Goal: Information Seeking & Learning: Learn about a topic

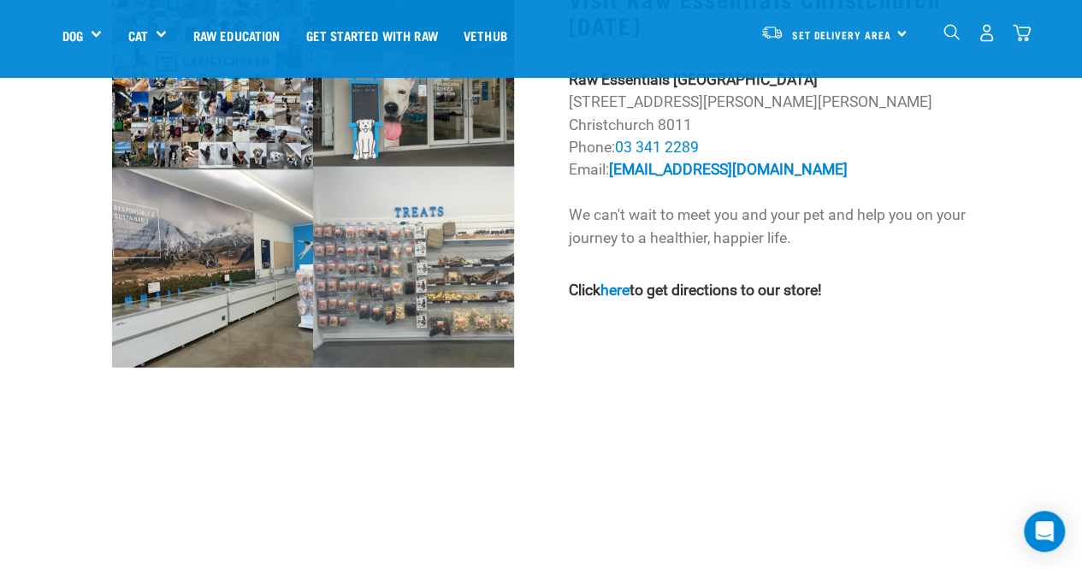
scroll to position [1677, 0]
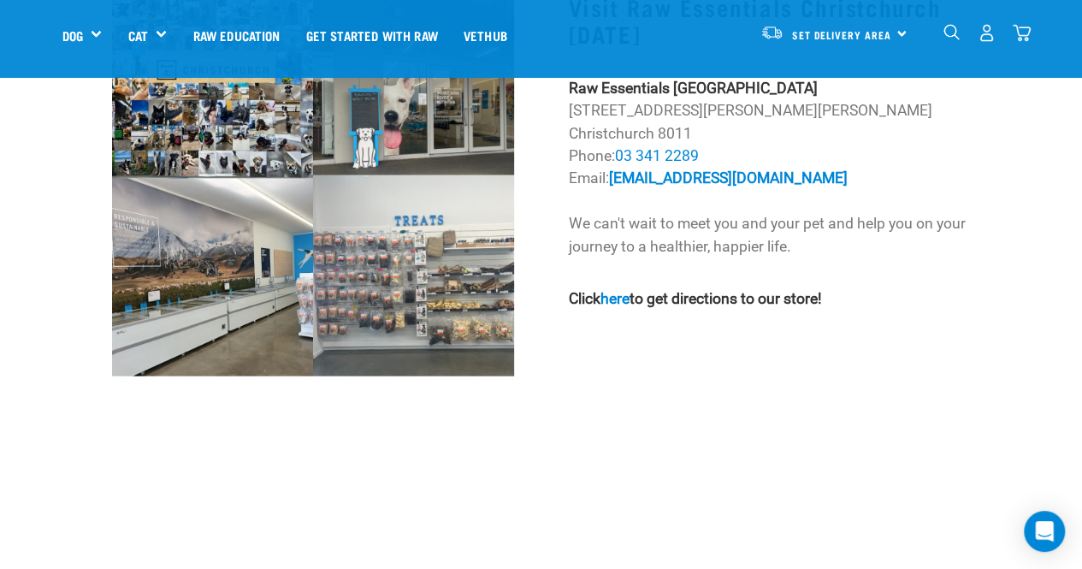
click at [416, 276] on img at bounding box center [313, 178] width 402 height 396
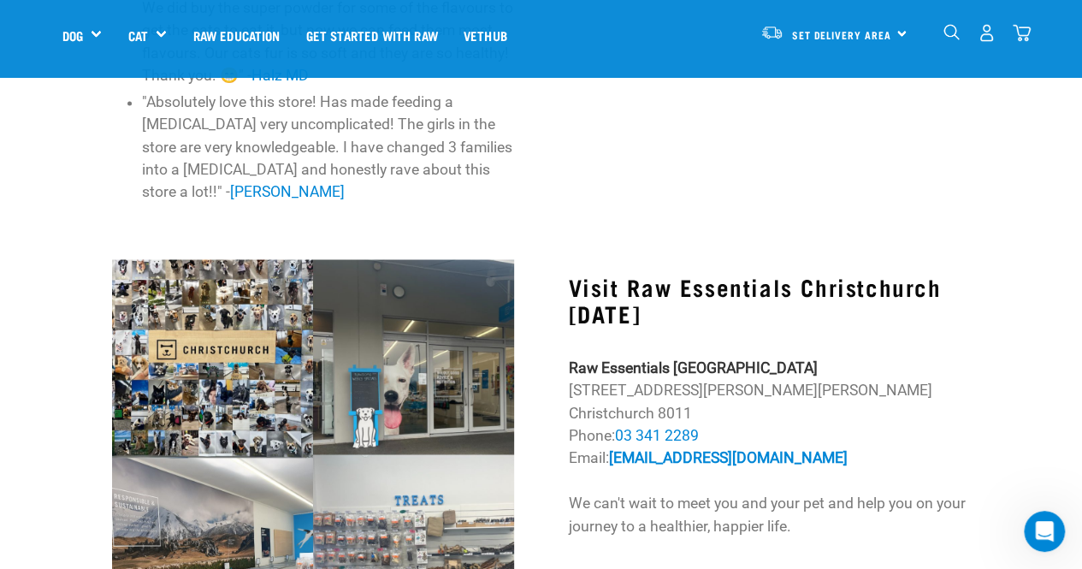
scroll to position [1397, 0]
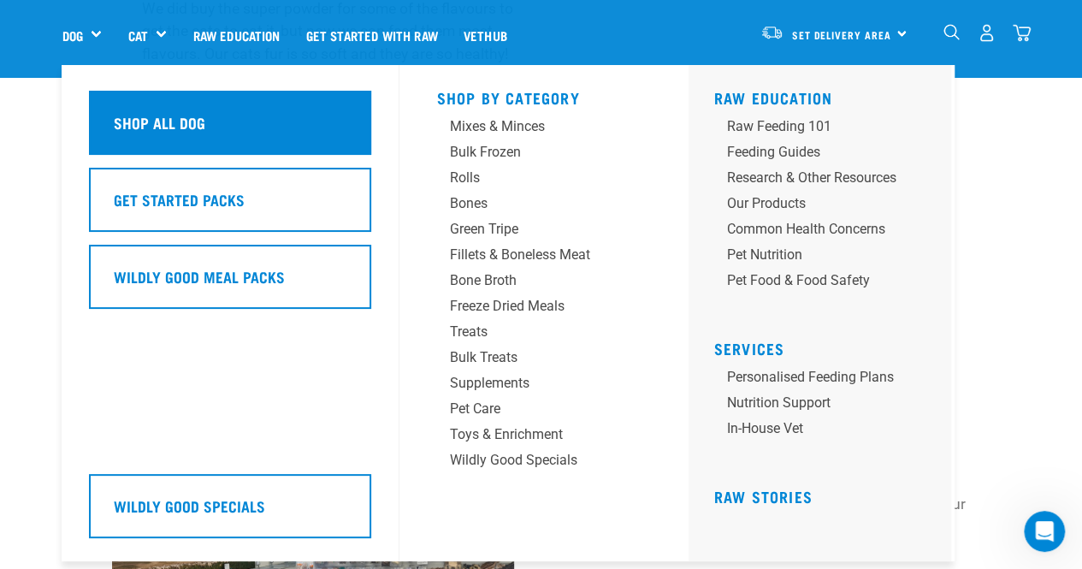
click at [151, 128] on h5 "Shop All Dog" at bounding box center [160, 122] width 92 height 22
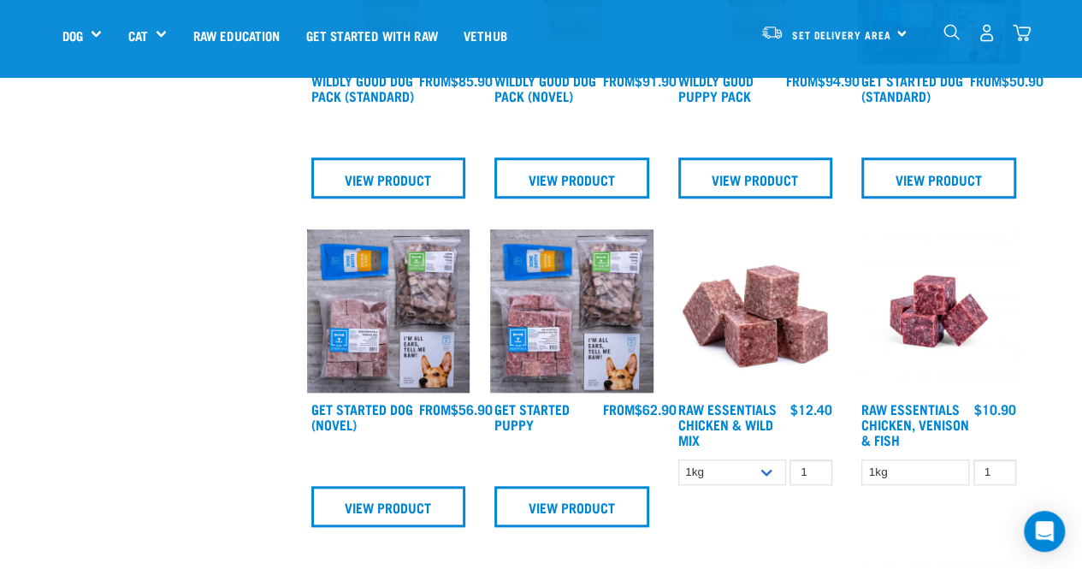
scroll to position [629, 0]
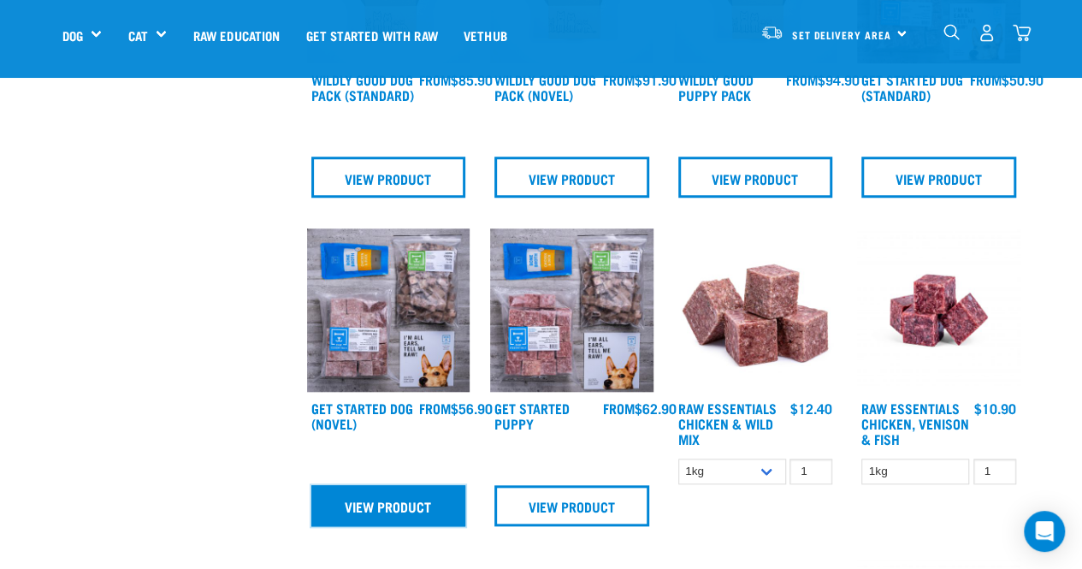
click at [385, 505] on link "View Product" at bounding box center [388, 505] width 155 height 41
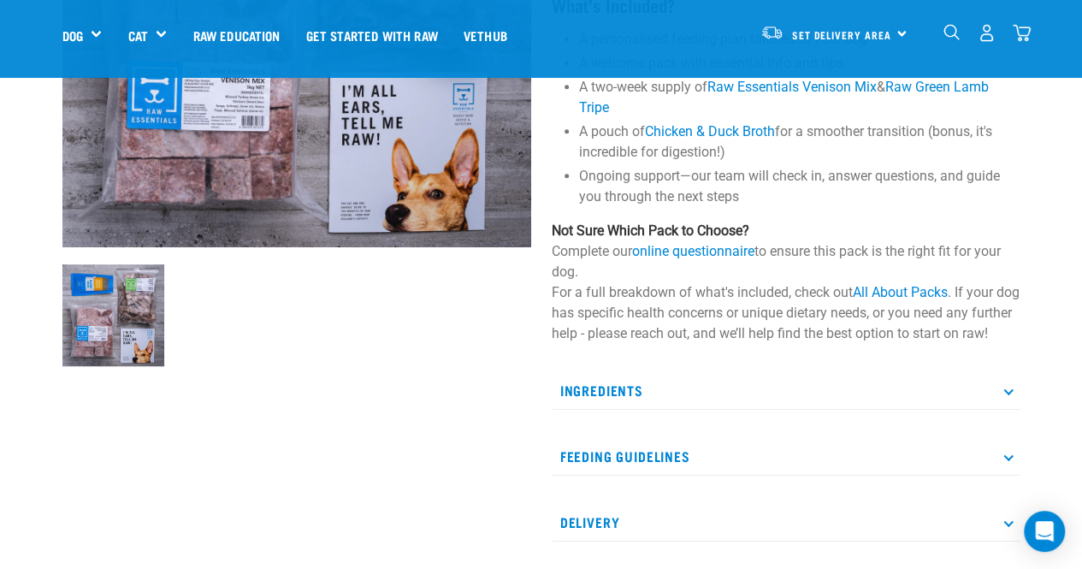
scroll to position [352, 0]
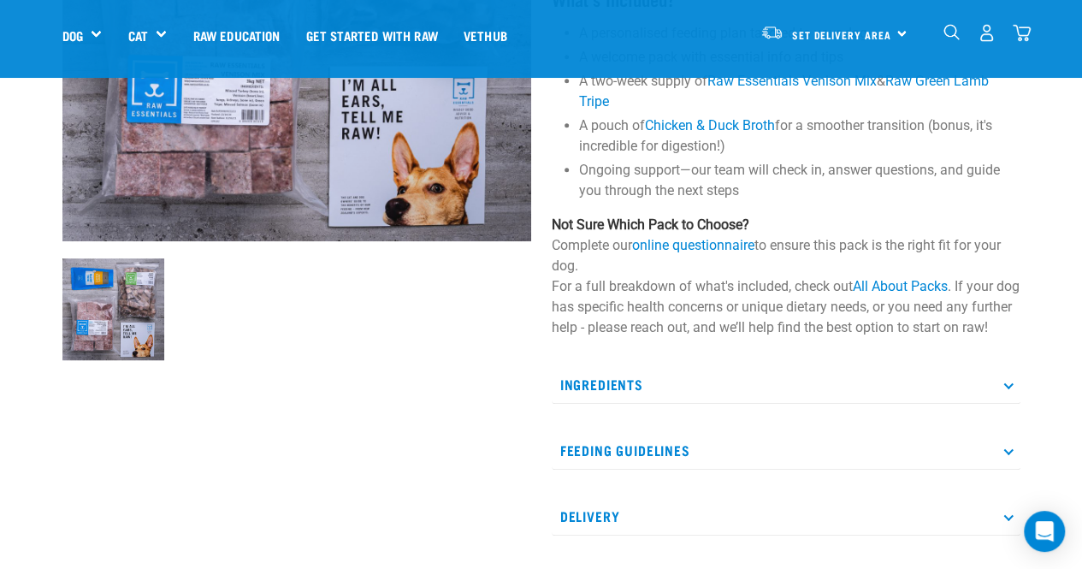
click at [736, 398] on p "Ingredients" at bounding box center [786, 384] width 469 height 38
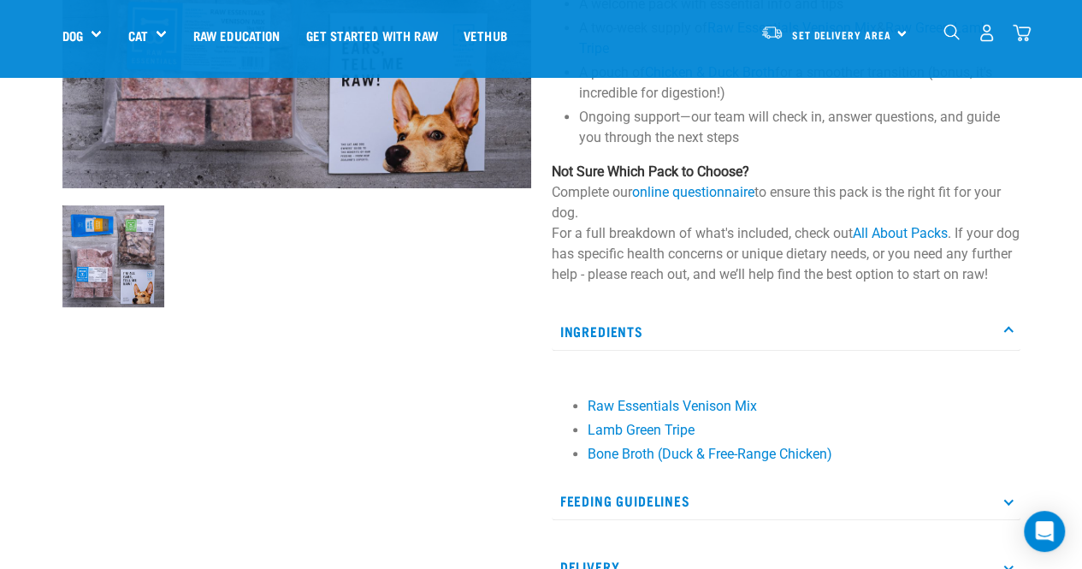
scroll to position [407, 0]
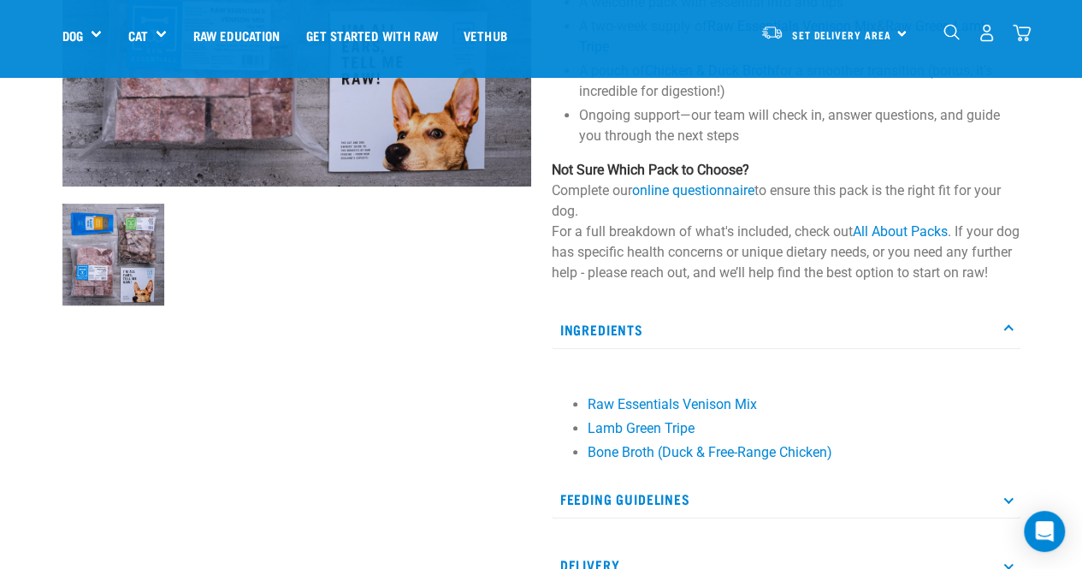
click at [744, 346] on p "Ingredients" at bounding box center [786, 329] width 469 height 38
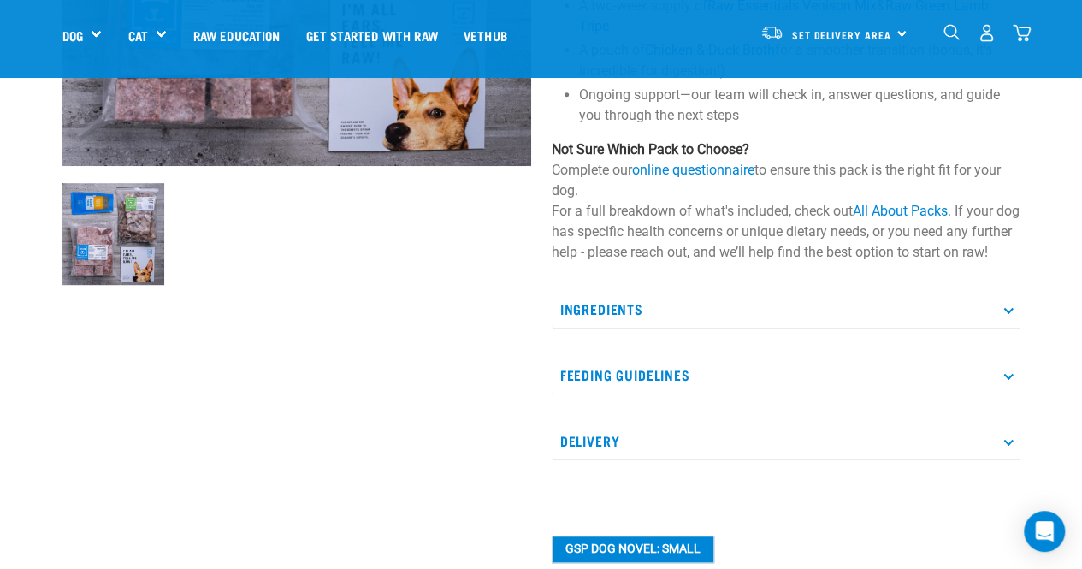
scroll to position [437, 0]
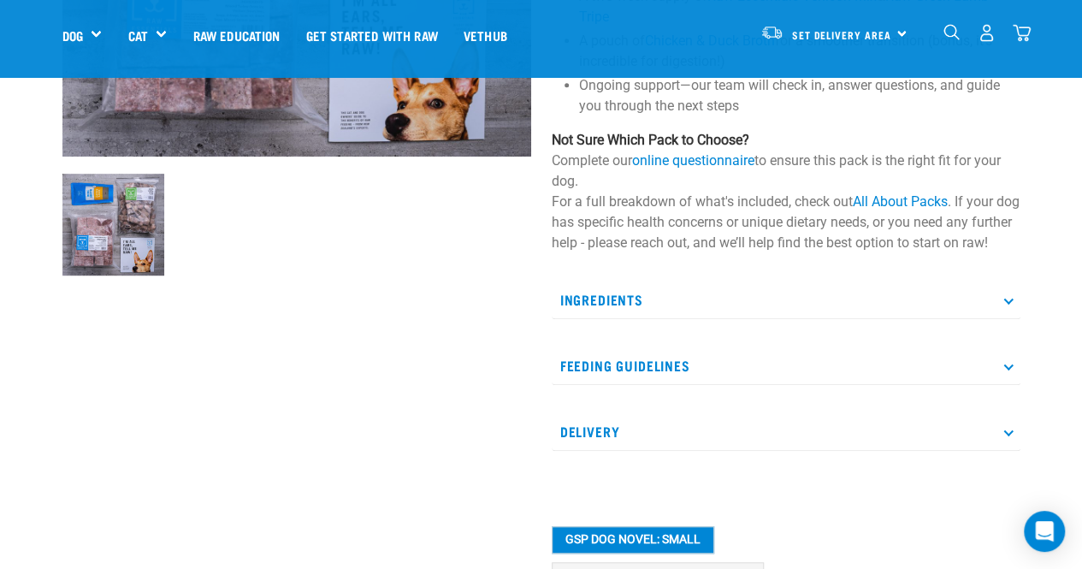
click at [712, 377] on p "Feeding Guidelines" at bounding box center [786, 365] width 469 height 38
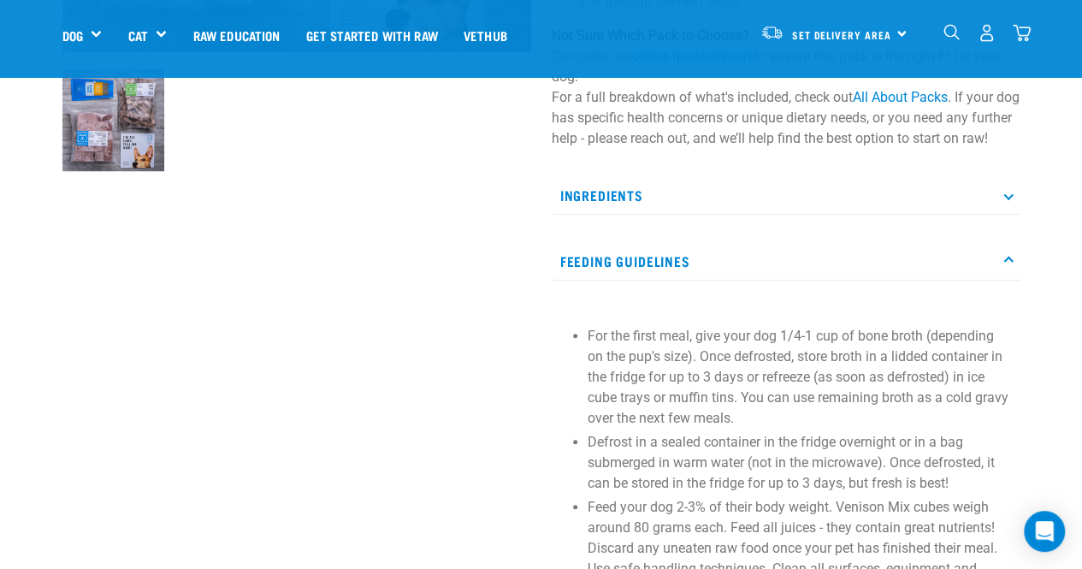
scroll to position [542, 0]
click at [744, 305] on div "Feeding Guidelines For the first meal, give your dog 1/4-1 cup of bone broth (d…" at bounding box center [786, 520] width 469 height 558
click at [732, 280] on p "Feeding Guidelines" at bounding box center [786, 260] width 469 height 38
